Goal: Information Seeking & Learning: Learn about a topic

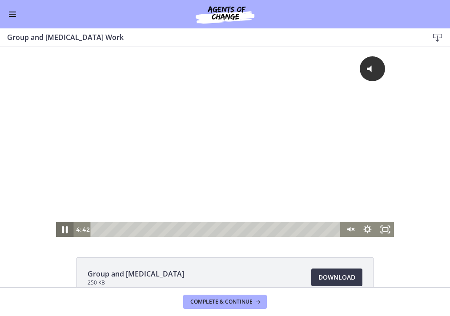
click at [62, 231] on icon "Pause" at bounding box center [65, 230] width 6 height 7
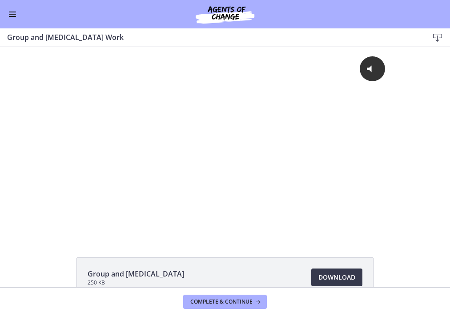
click at [12, 20] on div "Go to Dashboard" at bounding box center [225, 14] width 450 height 28
click at [12, 17] on button "Enable menu" at bounding box center [12, 14] width 11 height 11
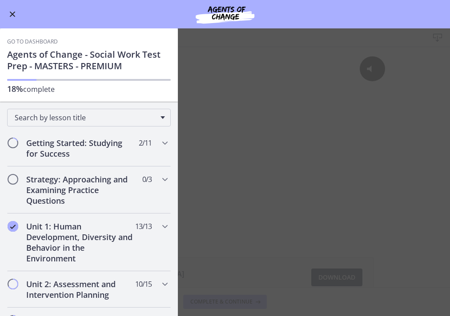
click at [12, 17] on button "Enable menu" at bounding box center [12, 14] width 11 height 11
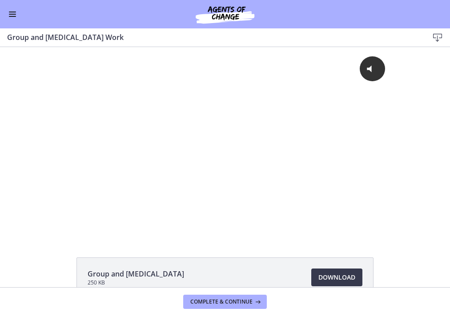
click at [12, 17] on button "Enable menu" at bounding box center [12, 14] width 11 height 11
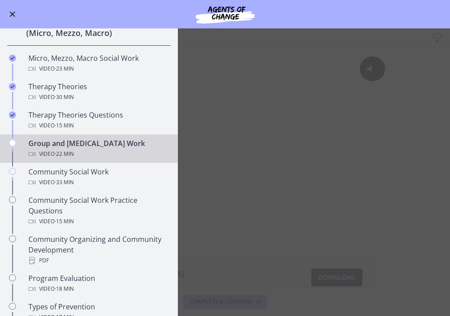
scroll to position [354, 0]
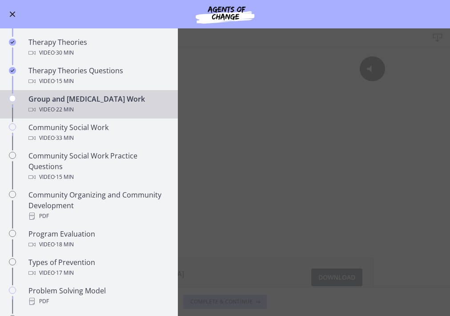
click at [236, 242] on main "Group and [MEDICAL_DATA] Work Download Enable fullscreen Group and [MEDICAL_DAT…" at bounding box center [225, 172] width 450 height 288
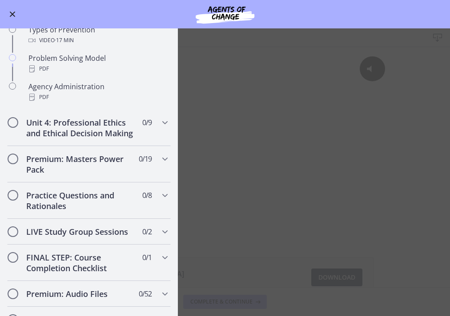
scroll to position [586, 0]
click at [159, 165] on icon "Chapters" at bounding box center [164, 159] width 11 height 11
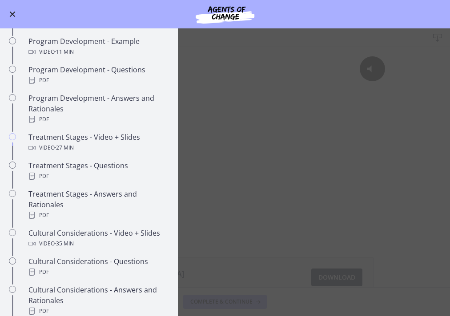
scroll to position [354, 0]
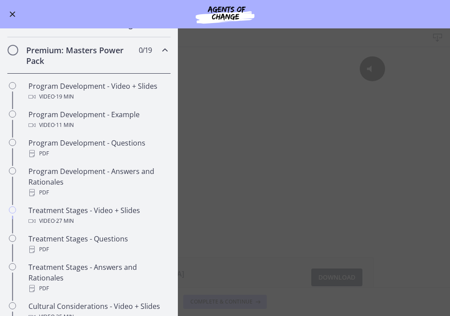
click at [207, 182] on main "Group and [MEDICAL_DATA] Work Download Enable fullscreen Group and [MEDICAL_DAT…" at bounding box center [225, 172] width 450 height 288
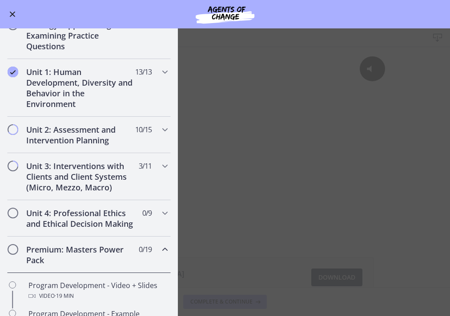
scroll to position [0, 0]
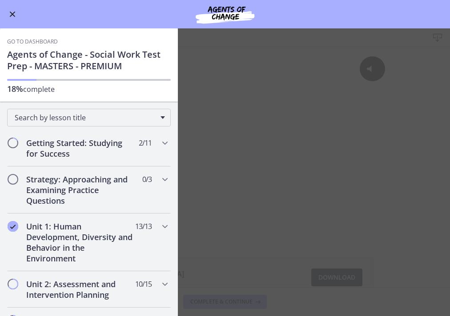
click at [295, 135] on main "Group and [MEDICAL_DATA] Work Download Enable fullscreen Group and [MEDICAL_DAT…" at bounding box center [225, 172] width 450 height 288
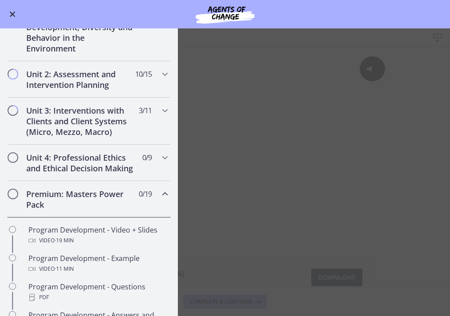
scroll to position [217, 0]
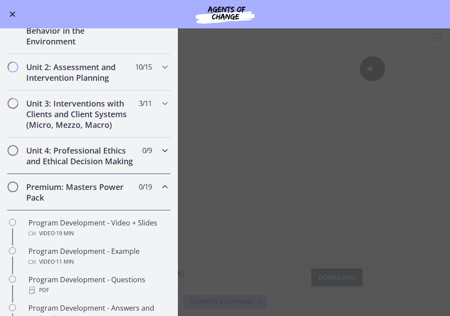
click at [160, 153] on icon "Chapters" at bounding box center [164, 150] width 11 height 11
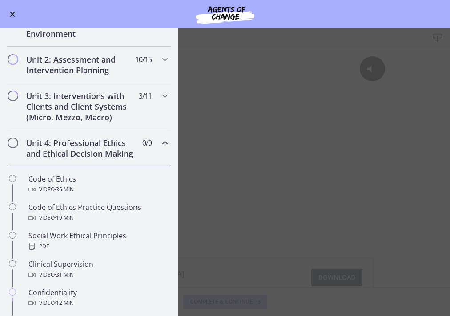
scroll to position [237, 0]
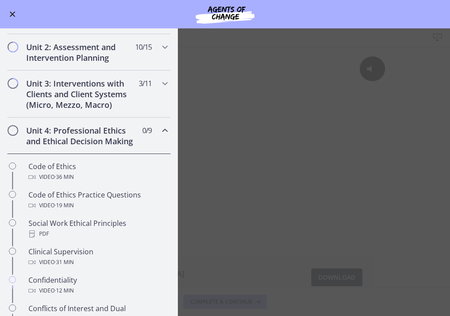
click at [223, 117] on main "Group and [MEDICAL_DATA] Work Download Enable fullscreen Group and [MEDICAL_DAT…" at bounding box center [225, 172] width 450 height 288
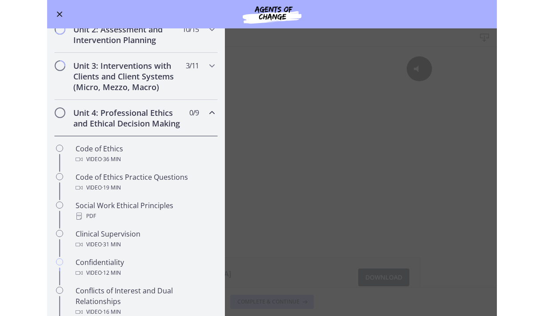
scroll to position [191, 0]
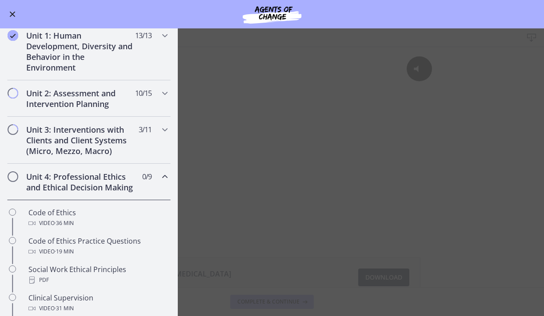
click at [224, 185] on main "Group and [MEDICAL_DATA] Work Download Enable fullscreen Group and [MEDICAL_DAT…" at bounding box center [272, 172] width 544 height 288
